Goal: Information Seeking & Learning: Learn about a topic

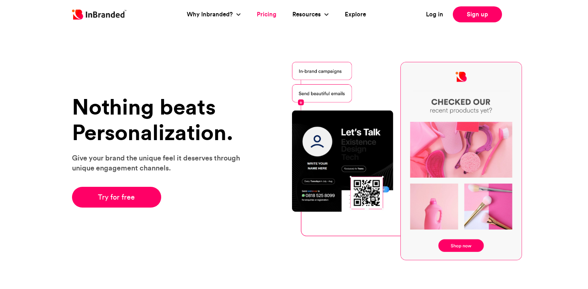
click at [266, 15] on link "Pricing" at bounding box center [267, 14] width 20 height 9
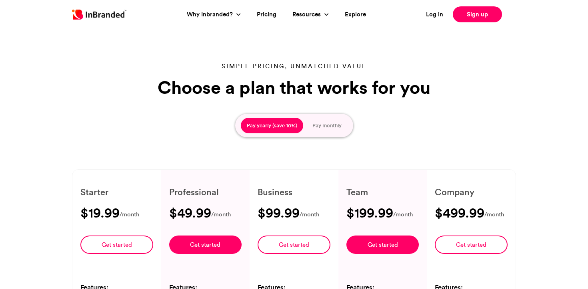
type input "****"
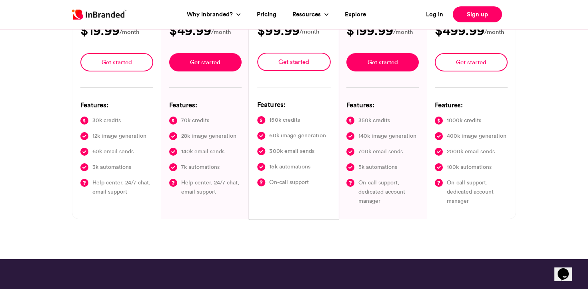
scroll to position [184, 0]
